Goal: Task Accomplishment & Management: Use online tool/utility

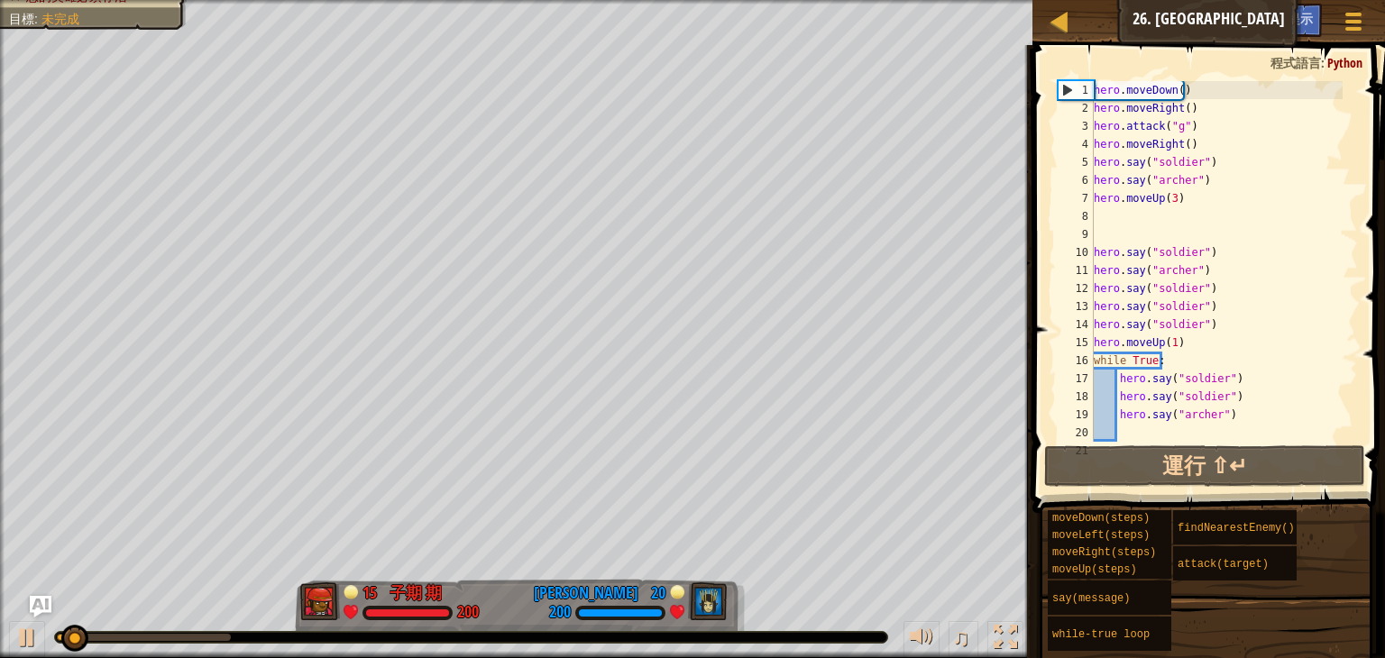
click at [1149, 429] on div "hero . moveDown ( ) hero . moveRight ( ) hero . attack ( "g" ) hero . moveRight…" at bounding box center [1216, 279] width 252 height 397
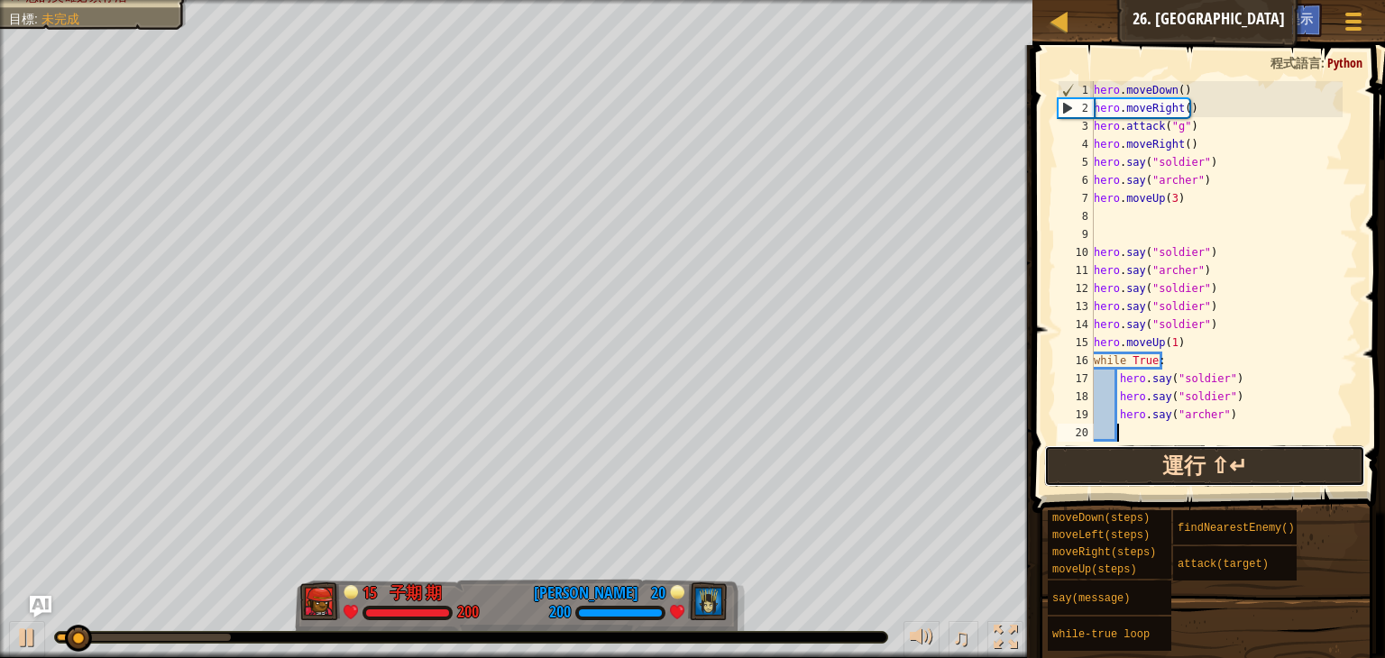
click at [1153, 464] on button "運行 ⇧↵" at bounding box center [1204, 465] width 321 height 41
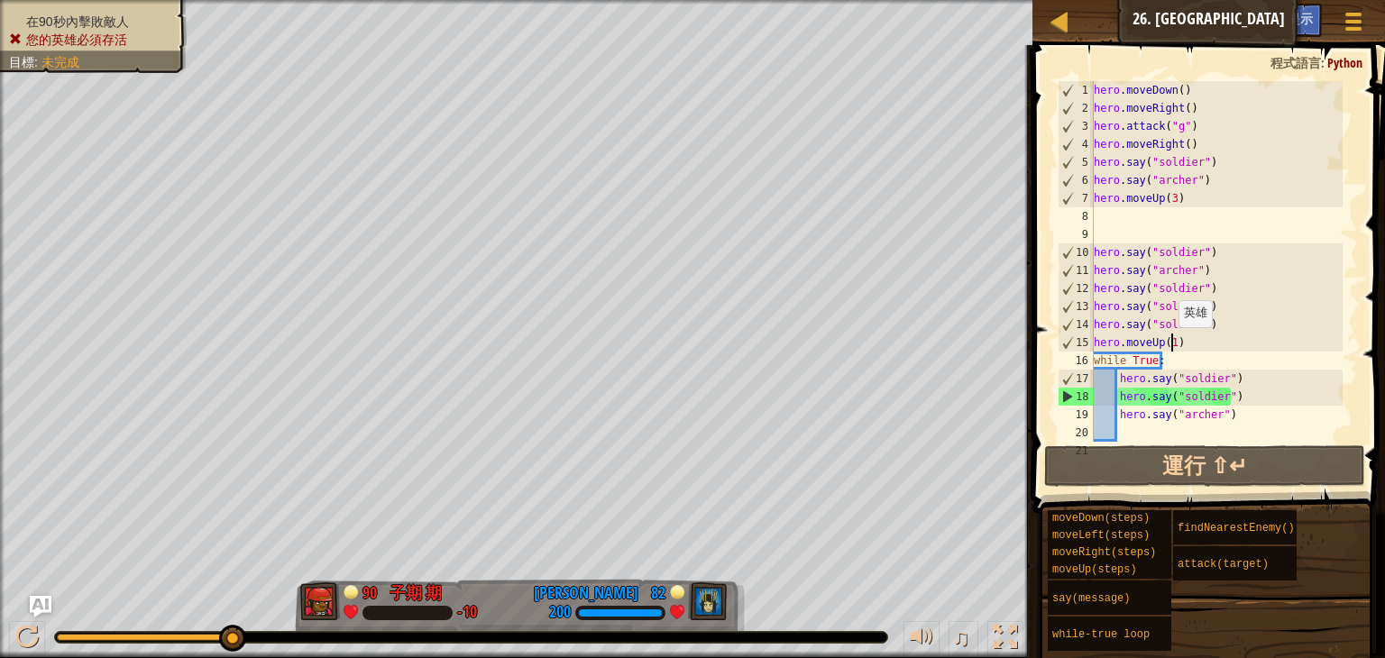
click at [1170, 344] on div "hero . moveDown ( ) hero . moveRight ( ) hero . attack ( "g" ) hero . moveRight…" at bounding box center [1216, 279] width 252 height 397
type textarea "hero.moveUp()"
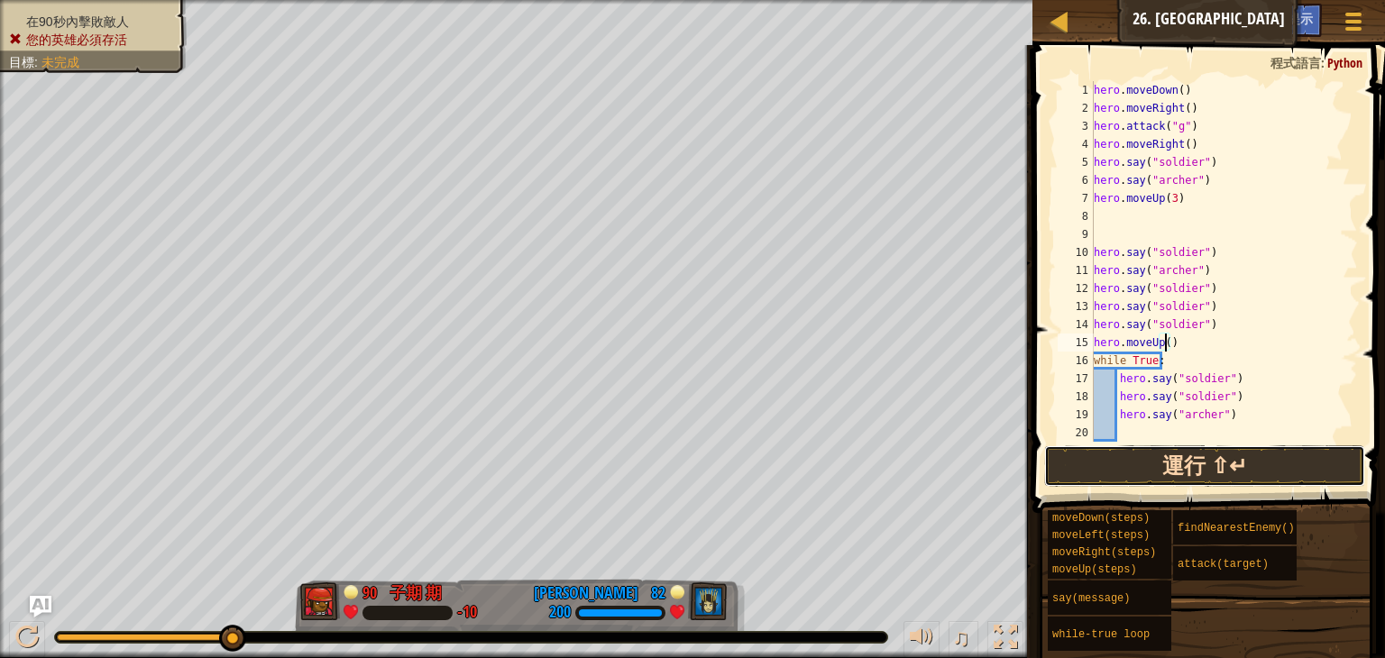
click at [1216, 478] on button "運行 ⇧↵" at bounding box center [1204, 465] width 321 height 41
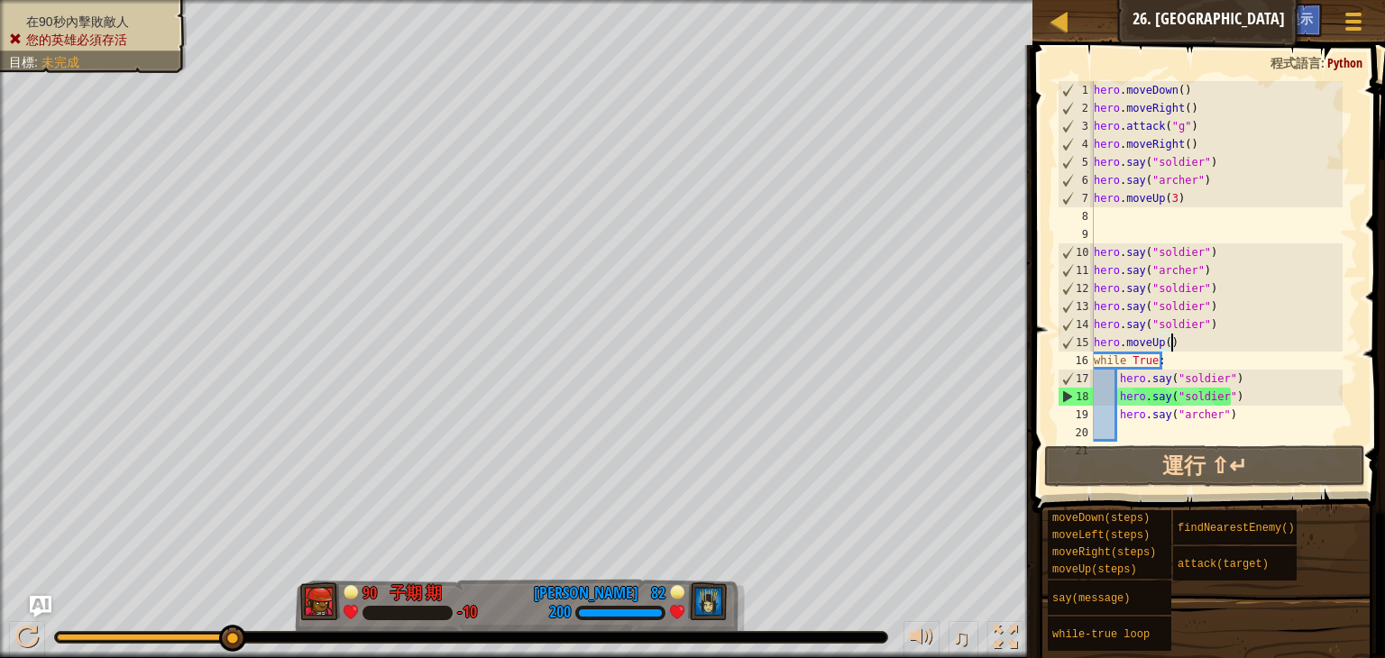
drag, startPoint x: 1174, startPoint y: 342, endPoint x: 1190, endPoint y: 340, distance: 16.3
click at [1190, 340] on div "hero . moveDown ( ) hero . moveRight ( ) hero . attack ( "g" ) hero . moveRight…" at bounding box center [1216, 279] width 252 height 397
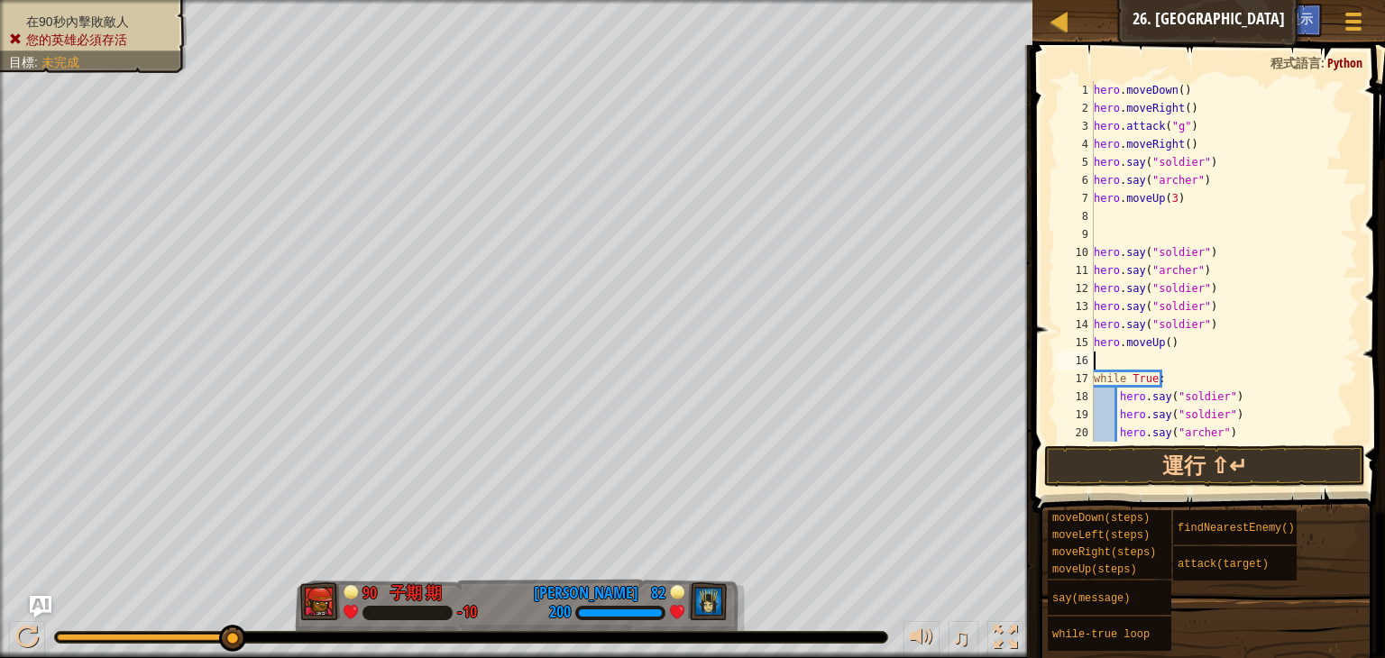
type textarea "m"
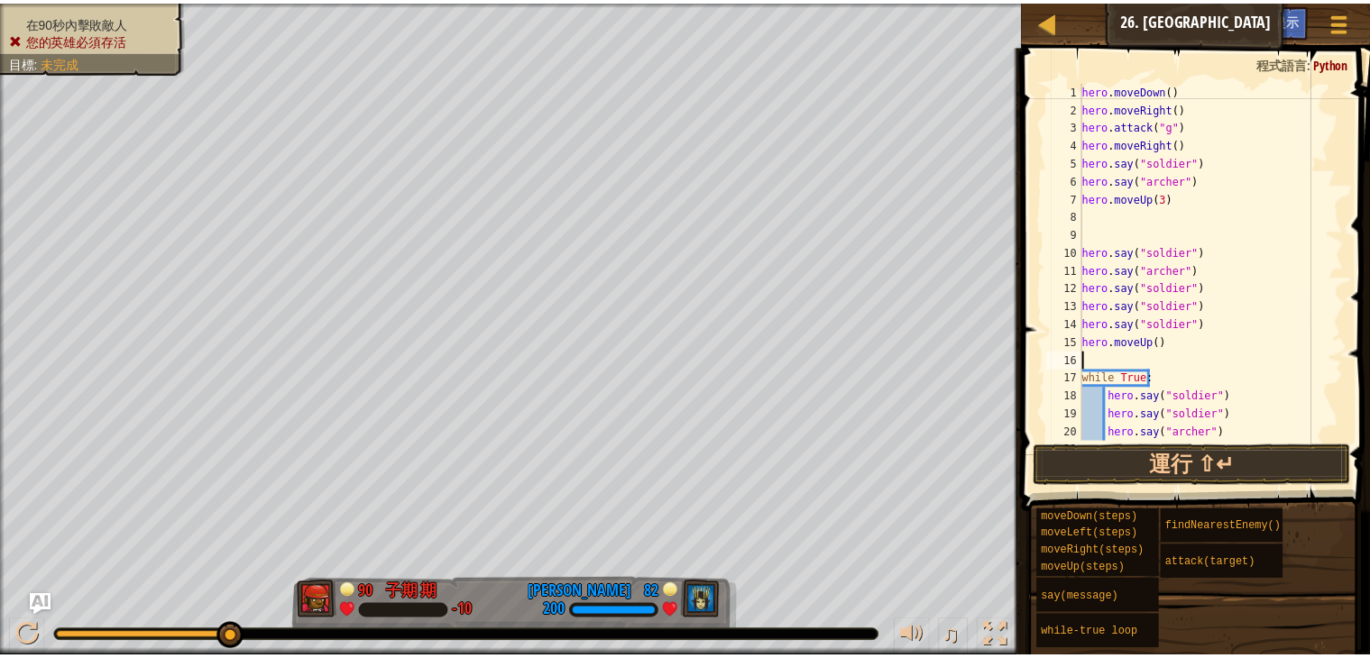
scroll to position [8, 0]
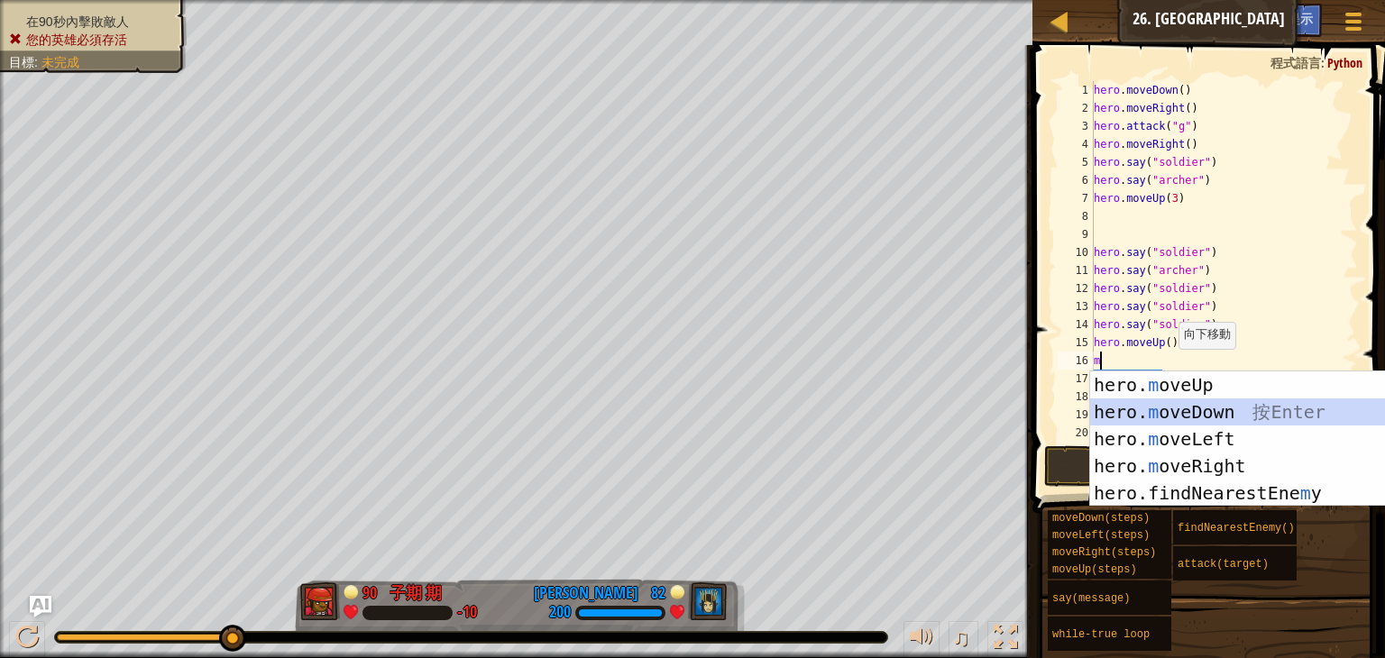
click at [1180, 416] on div "hero. m oveUp 按 Enter hero. m oveDown 按 Enter hero. m oveLeft 按 Enter hero. m o…" at bounding box center [1260, 466] width 341 height 189
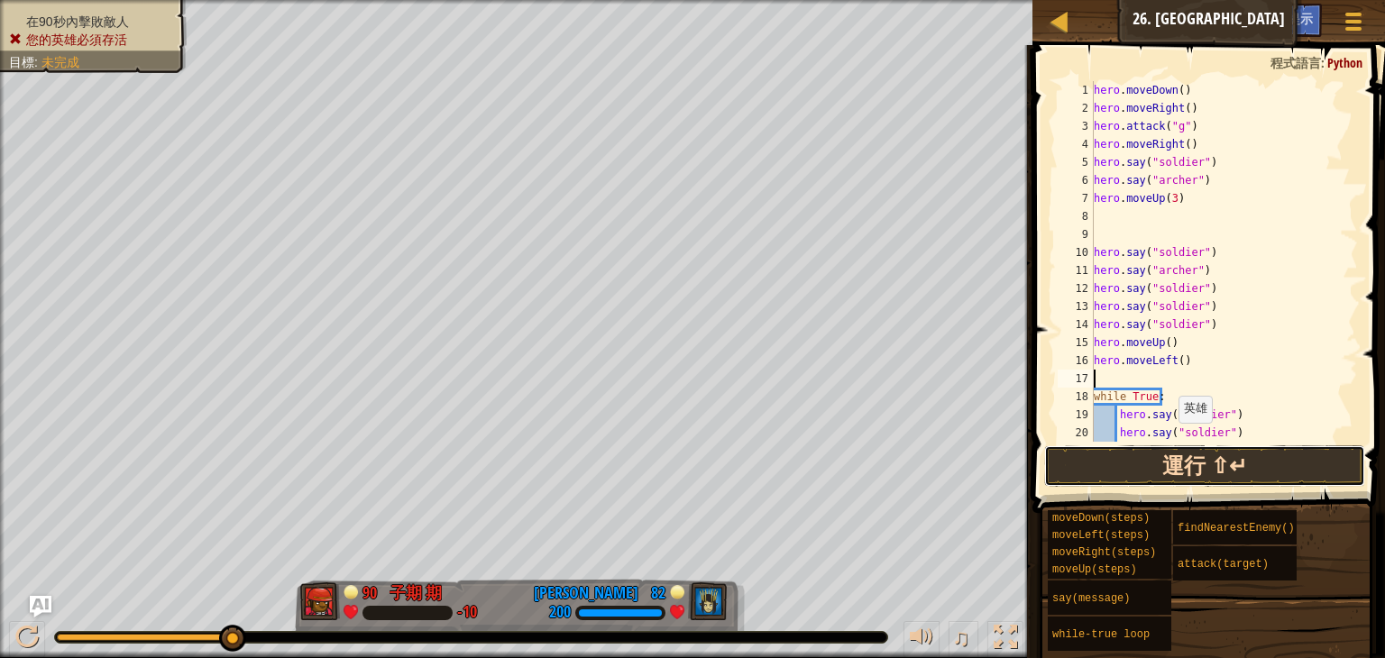
click at [1168, 454] on button "運行 ⇧↵" at bounding box center [1204, 465] width 321 height 41
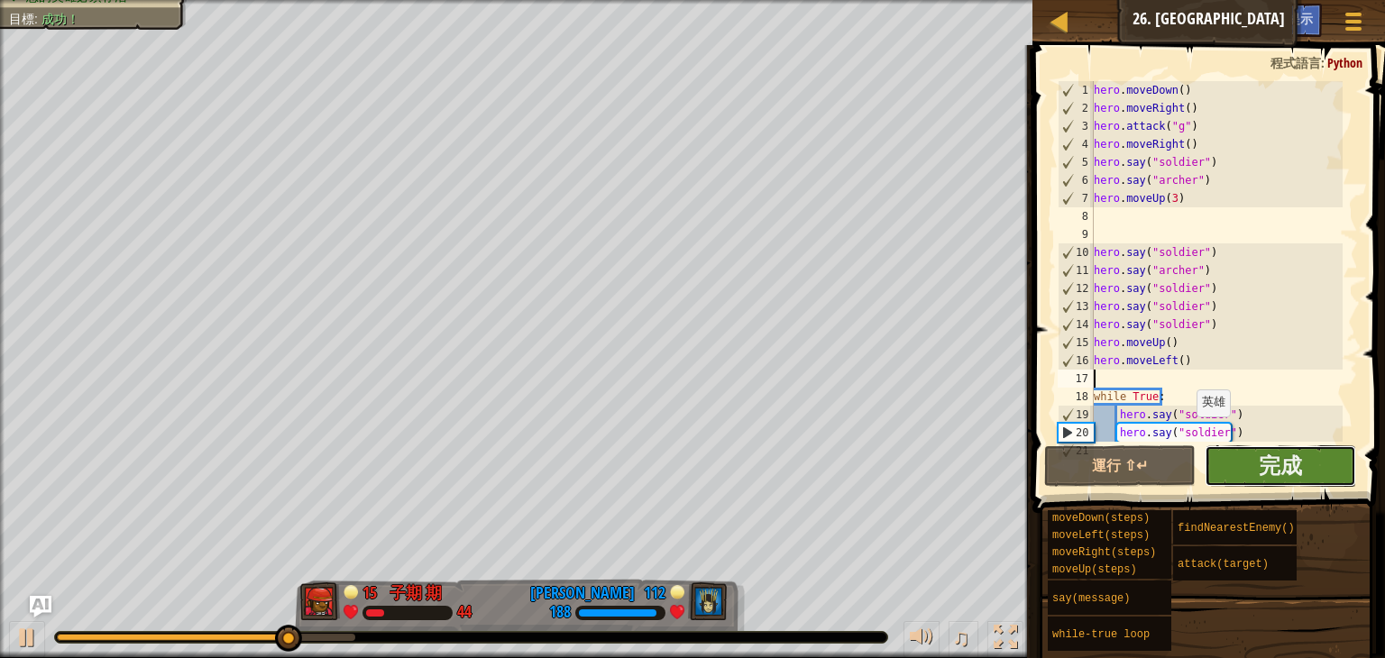
click at [1248, 459] on button "完成" at bounding box center [1280, 465] width 151 height 41
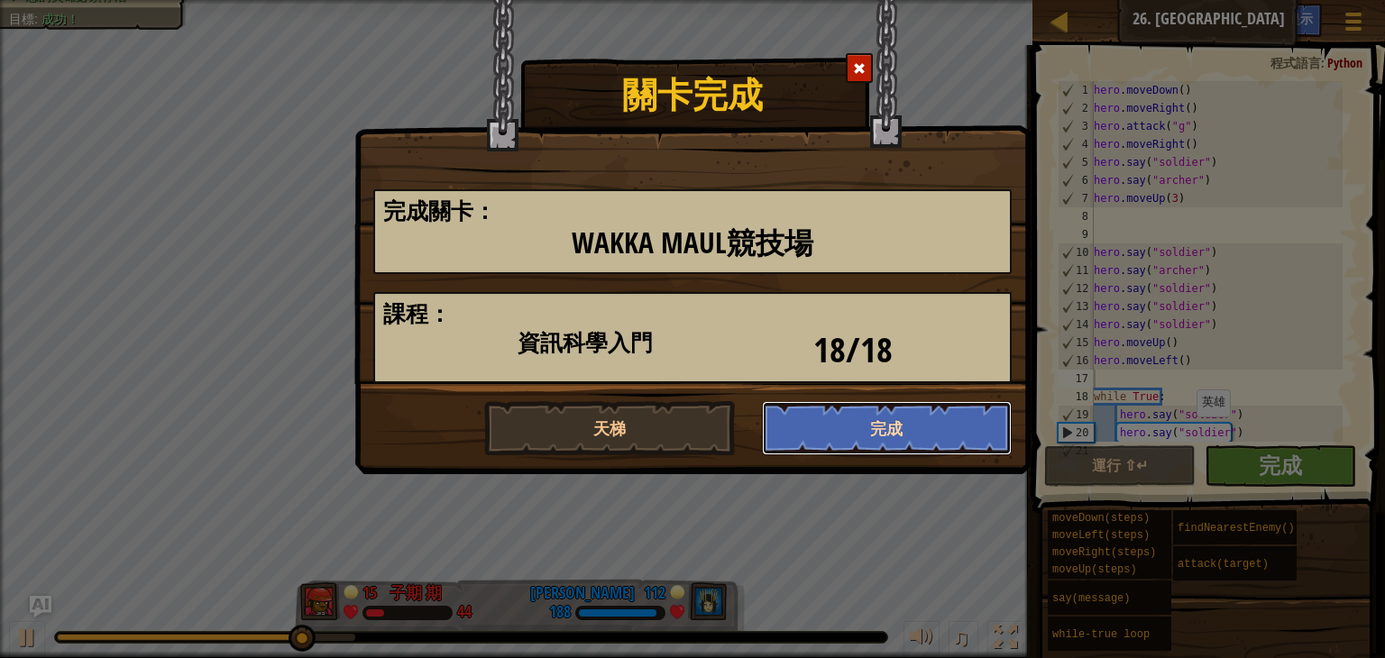
click at [841, 423] on button "完成" at bounding box center [887, 428] width 251 height 54
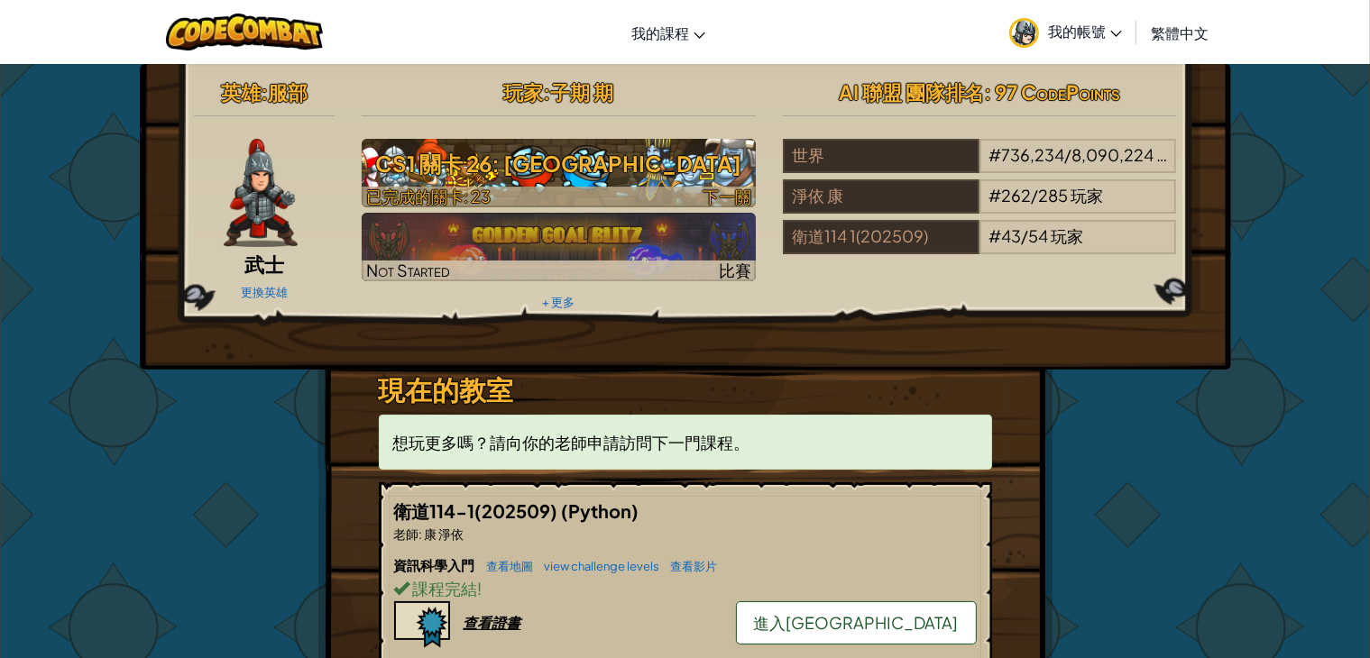
click at [601, 189] on div at bounding box center [559, 197] width 394 height 21
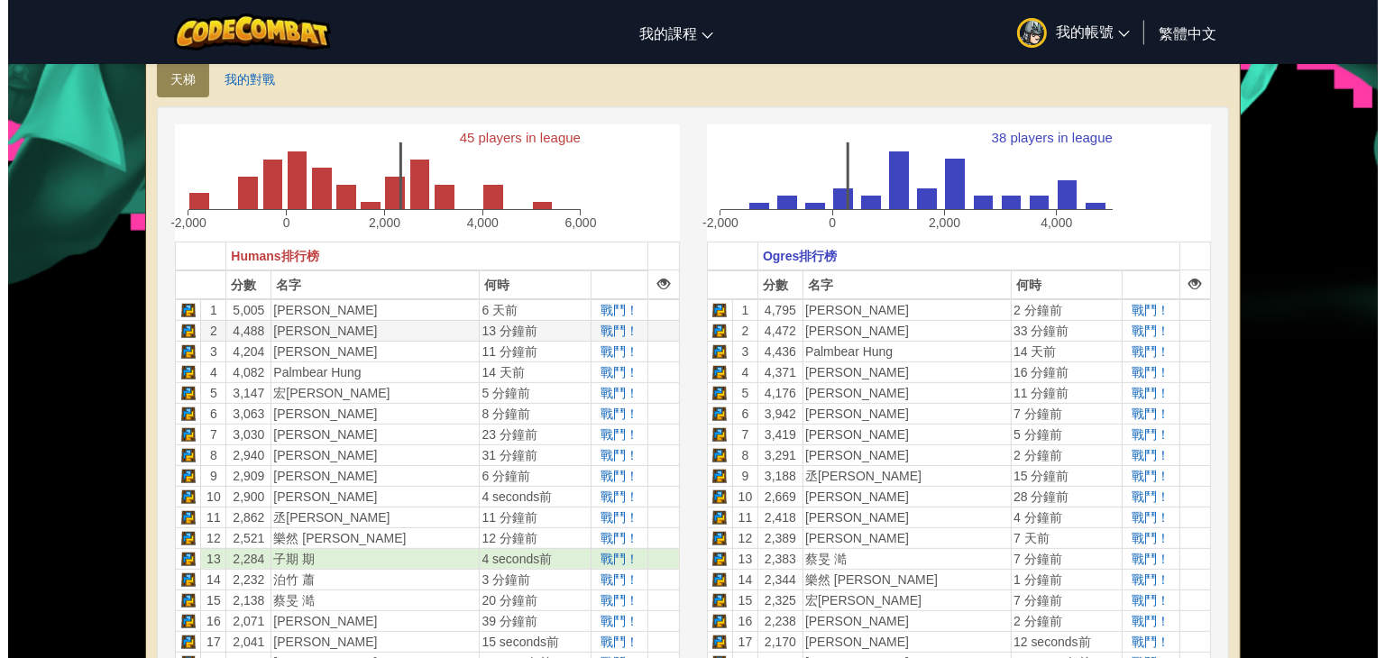
scroll to position [90, 0]
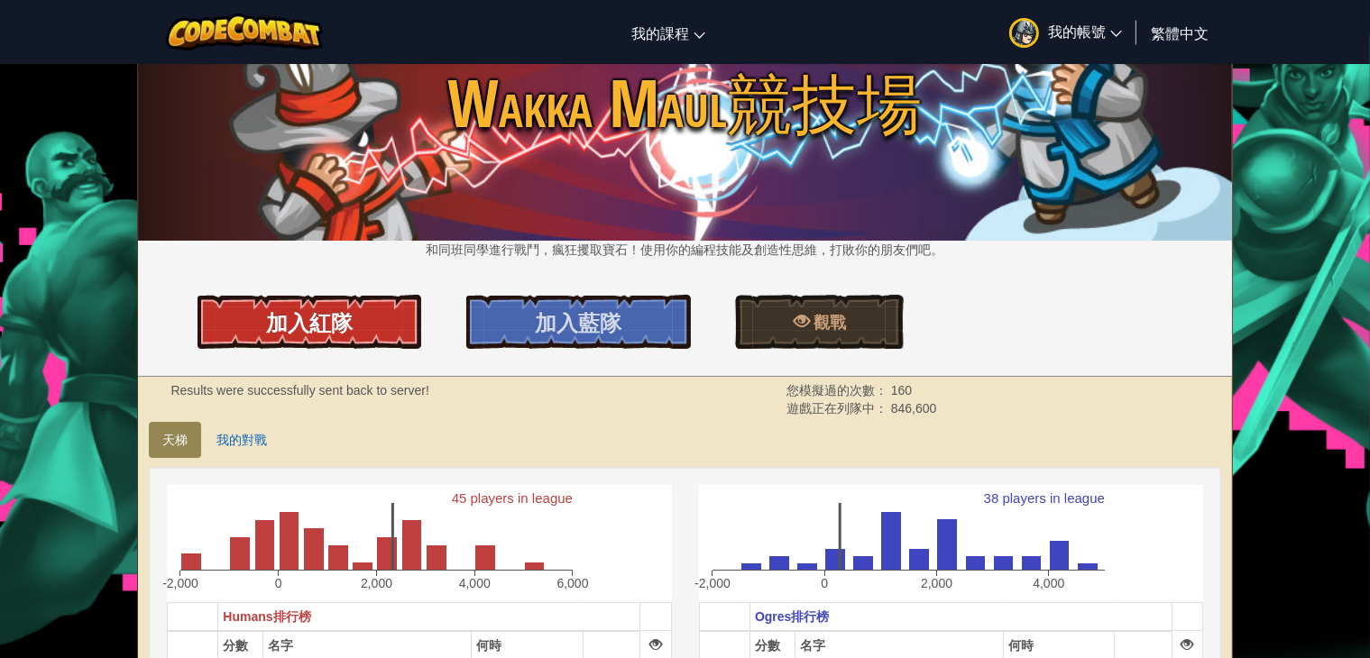
click at [338, 304] on link "加入紅隊" at bounding box center [309, 322] width 225 height 54
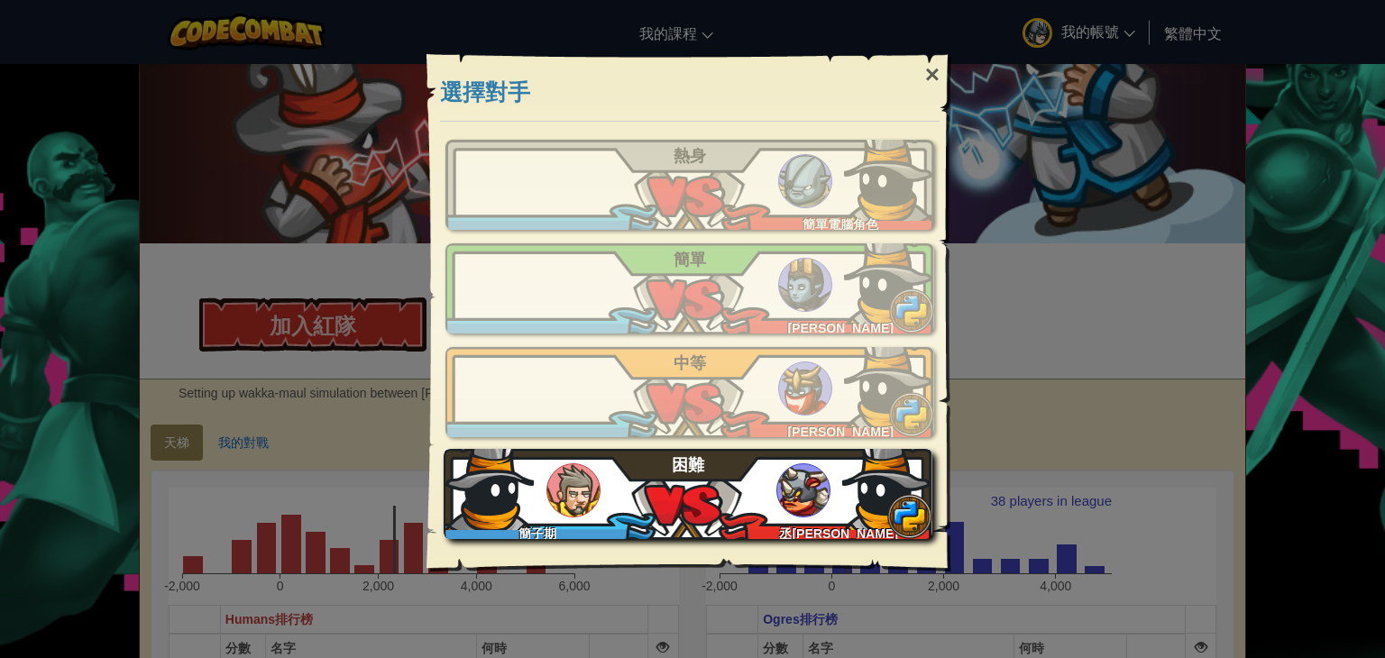
click at [695, 470] on span "困難" at bounding box center [688, 465] width 32 height 18
